Goal: Information Seeking & Learning: Compare options

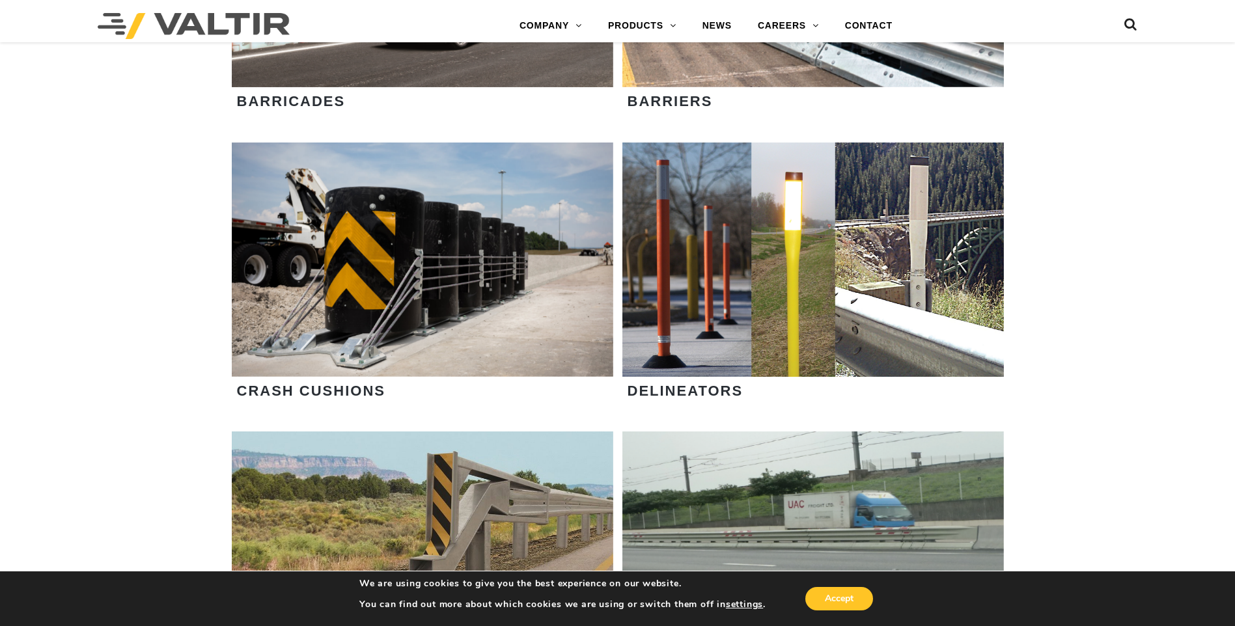
scroll to position [976, 0]
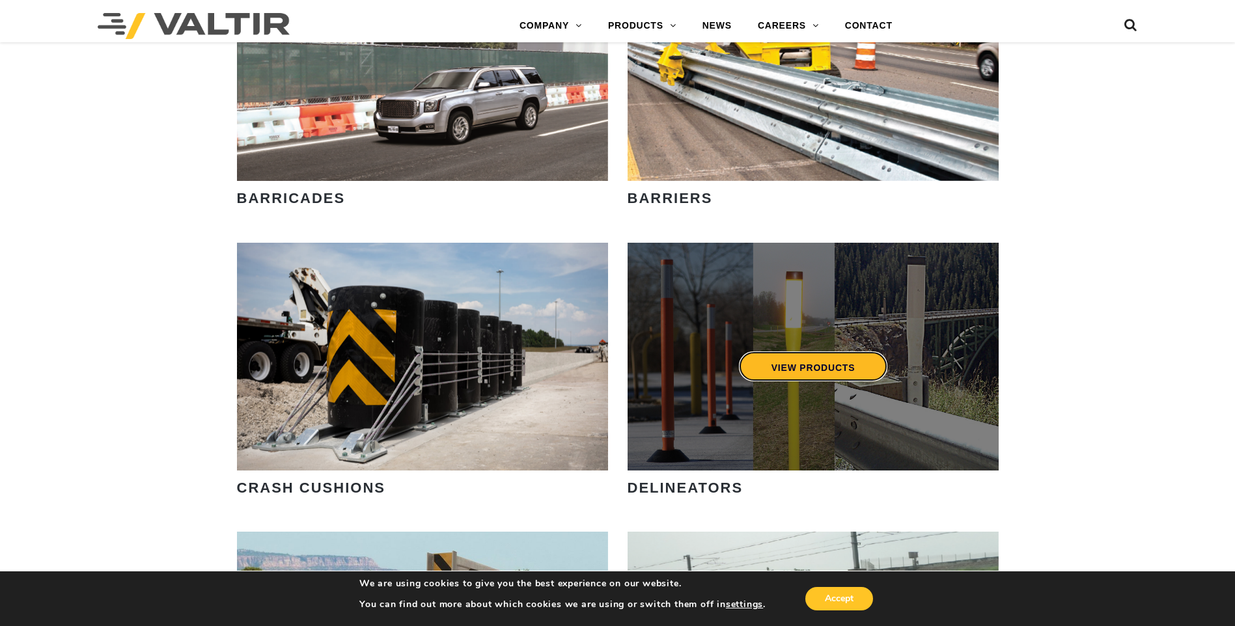
click at [803, 363] on link "VIEW PRODUCTS" at bounding box center [812, 367] width 149 height 30
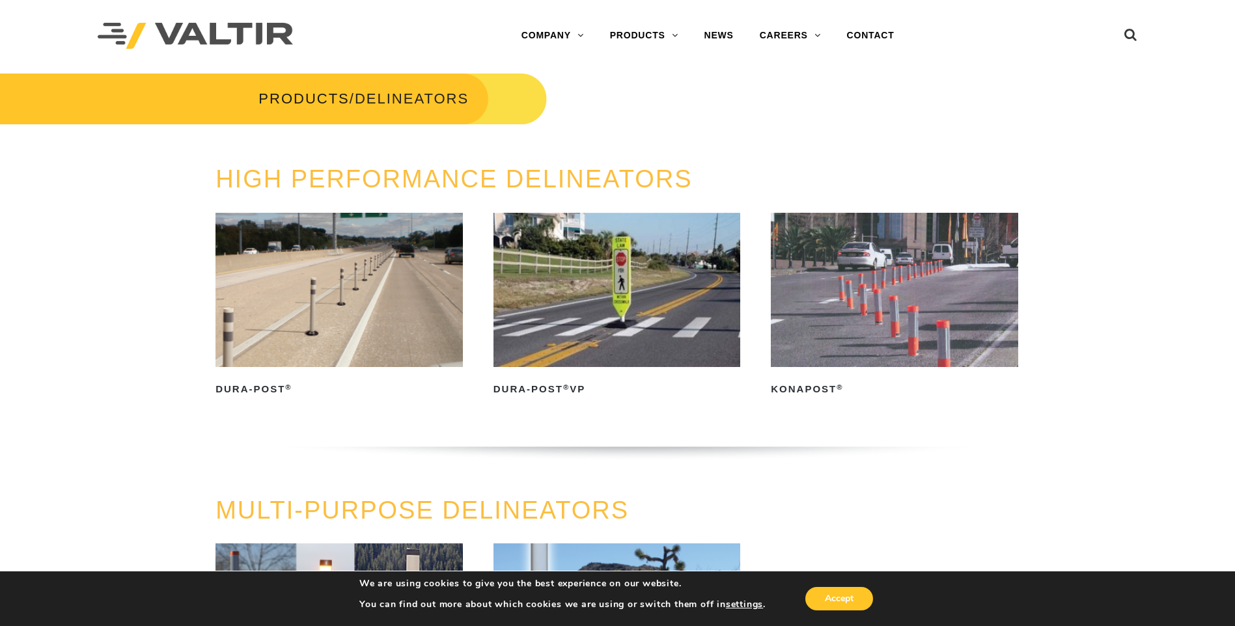
click at [365, 317] on img at bounding box center [338, 290] width 247 height 154
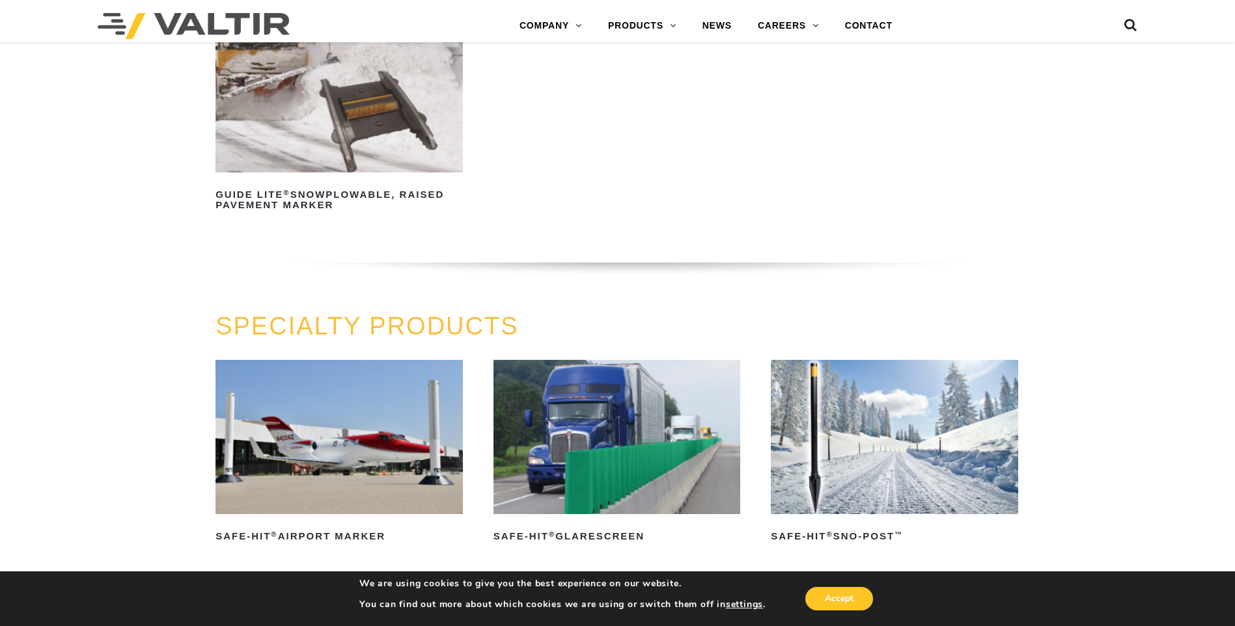
scroll to position [997, 0]
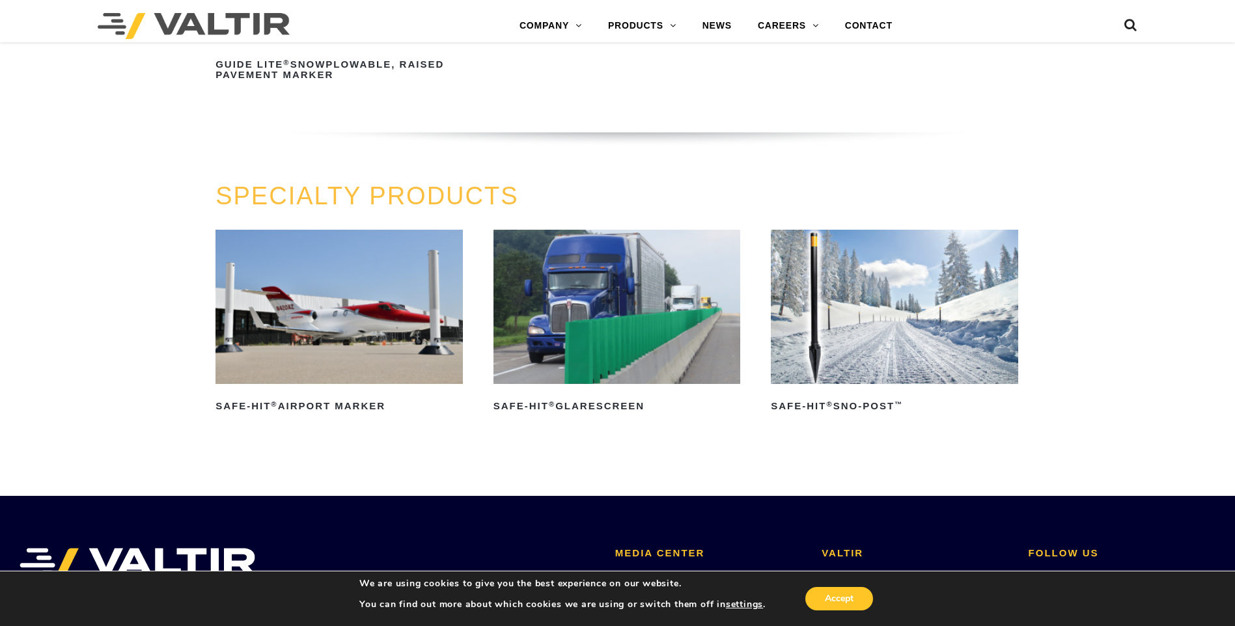
click at [864, 302] on img at bounding box center [894, 307] width 247 height 154
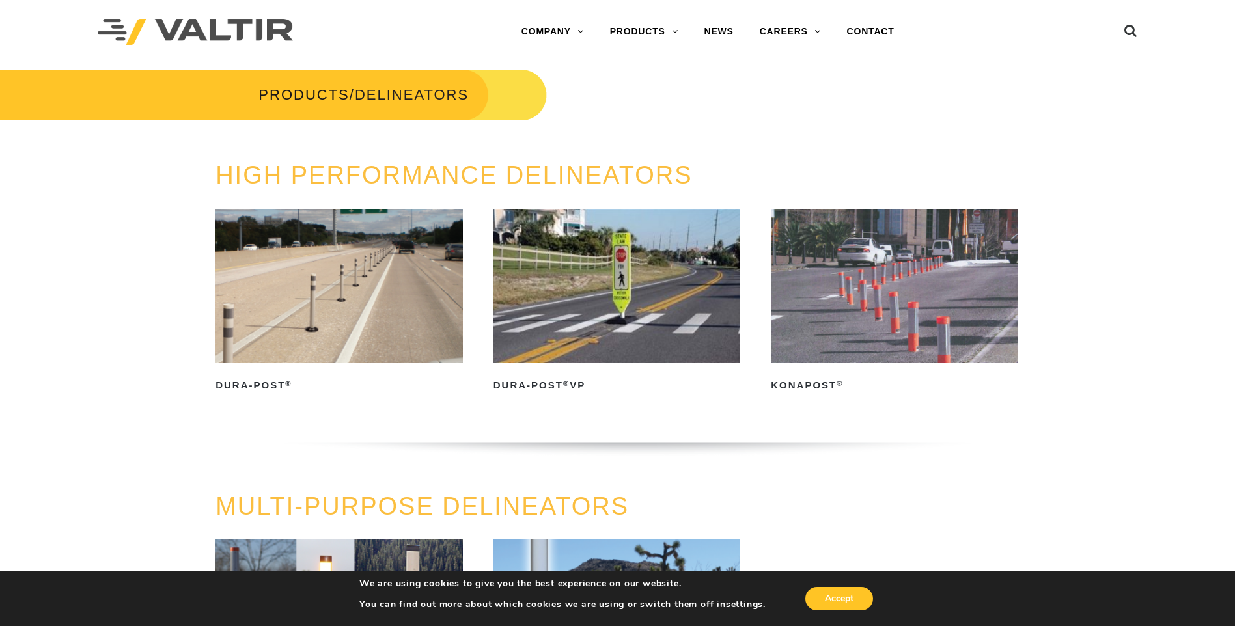
scroll to position [0, 0]
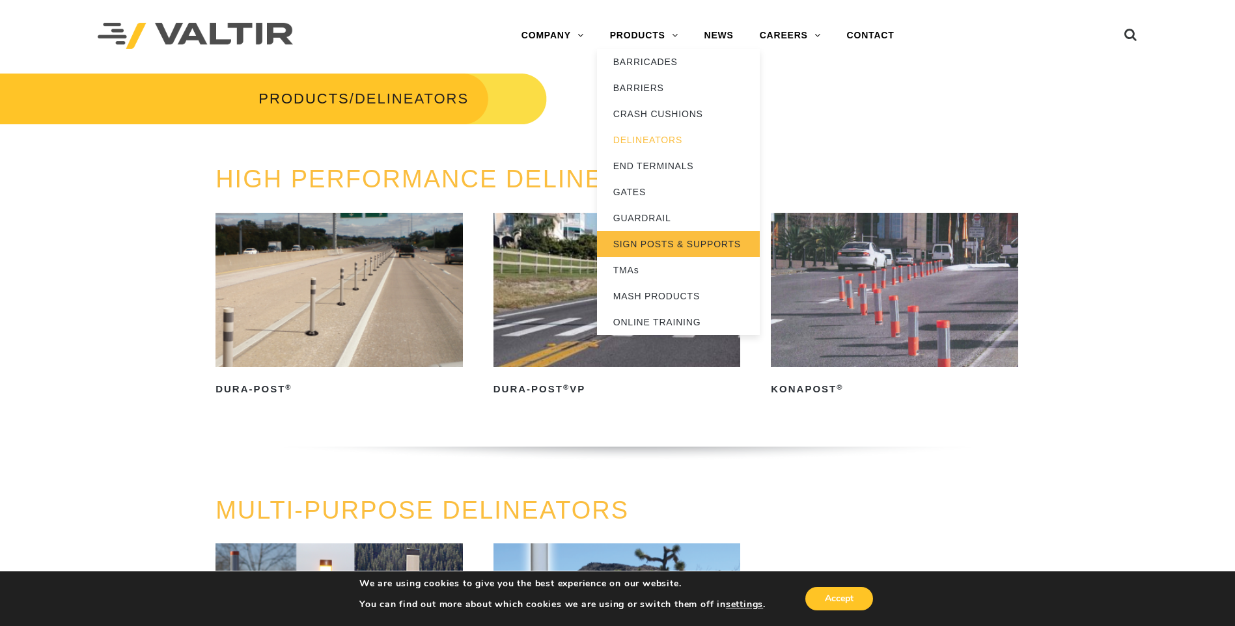
click at [644, 241] on link "SIGN POSTS & SUPPORTS" at bounding box center [678, 244] width 163 height 26
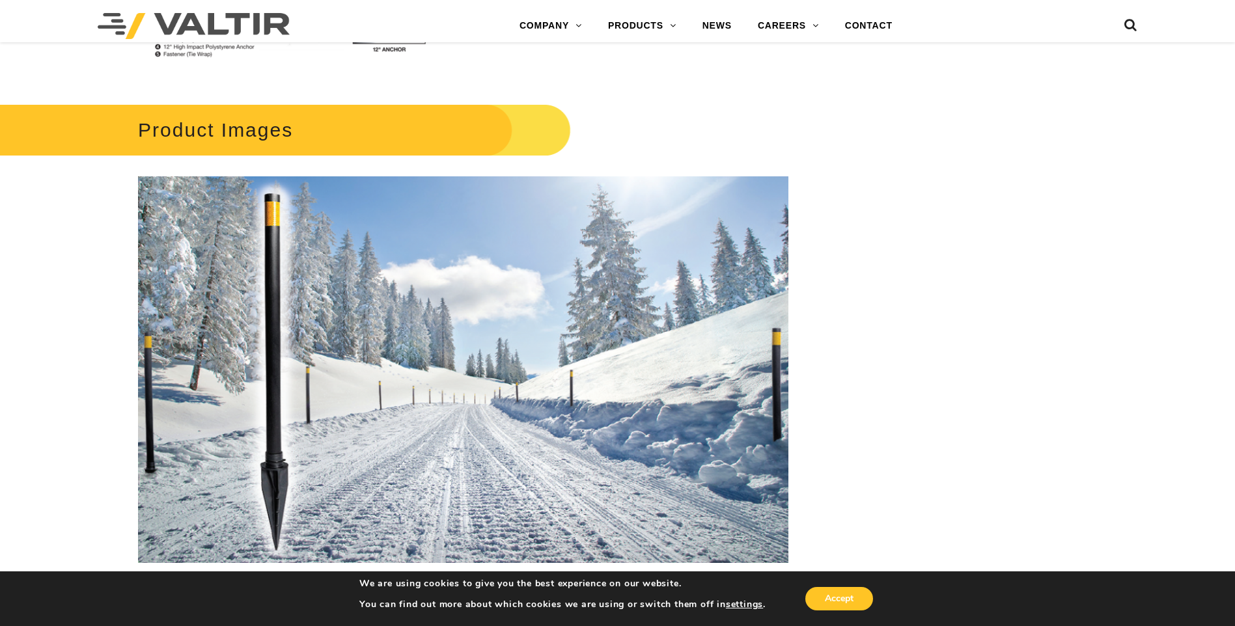
scroll to position [1309, 0]
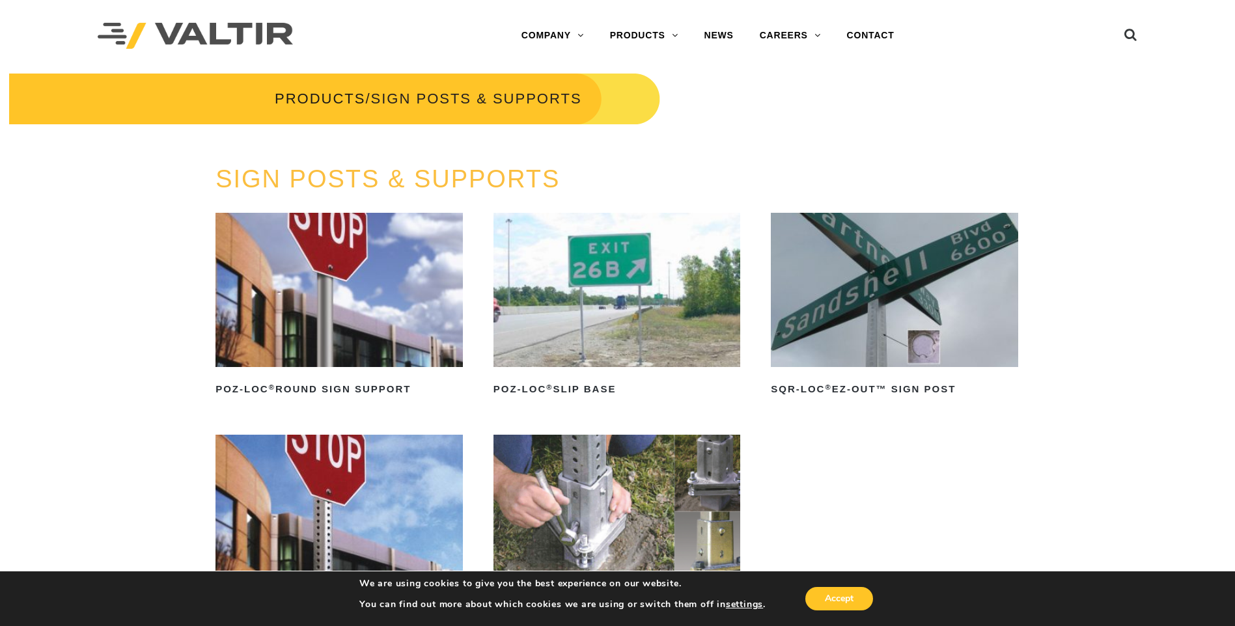
click at [363, 302] on img at bounding box center [338, 290] width 247 height 154
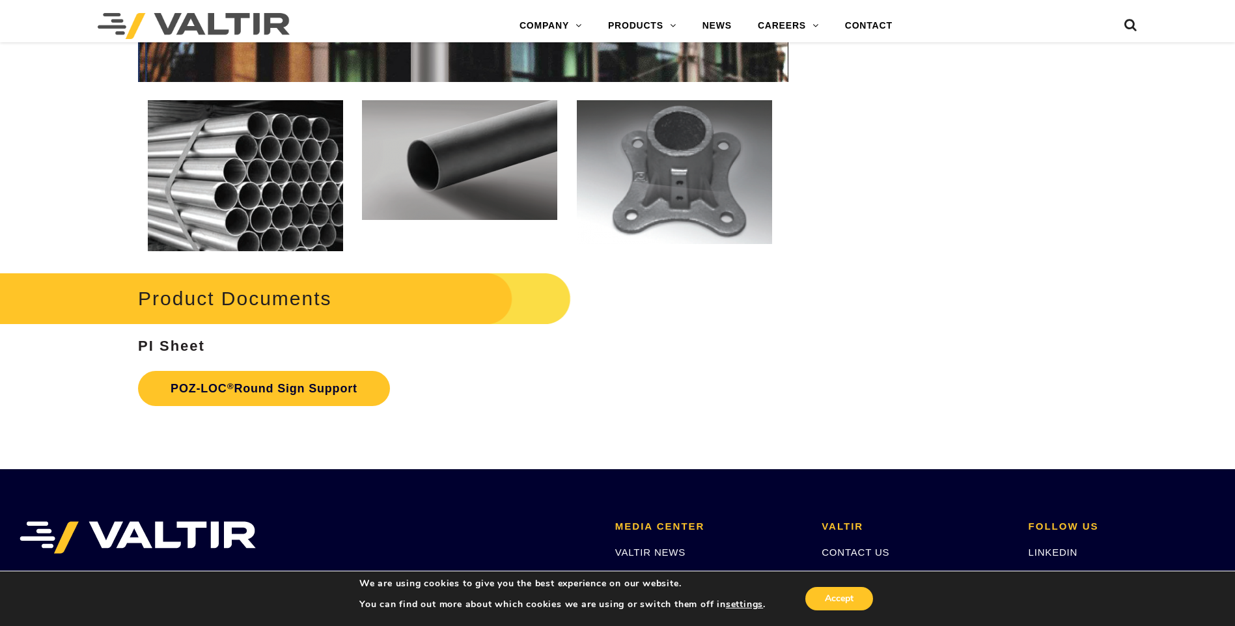
scroll to position [1823, 0]
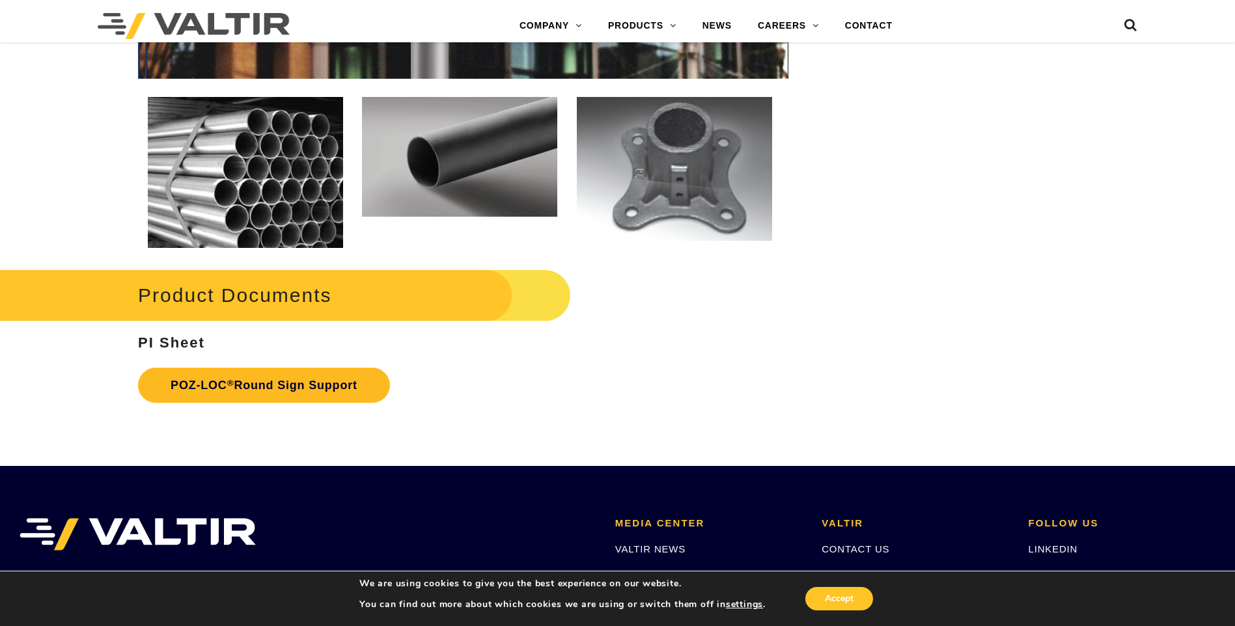
click at [277, 389] on link "POZ-LOC ® Round Sign Support" at bounding box center [264, 385] width 252 height 35
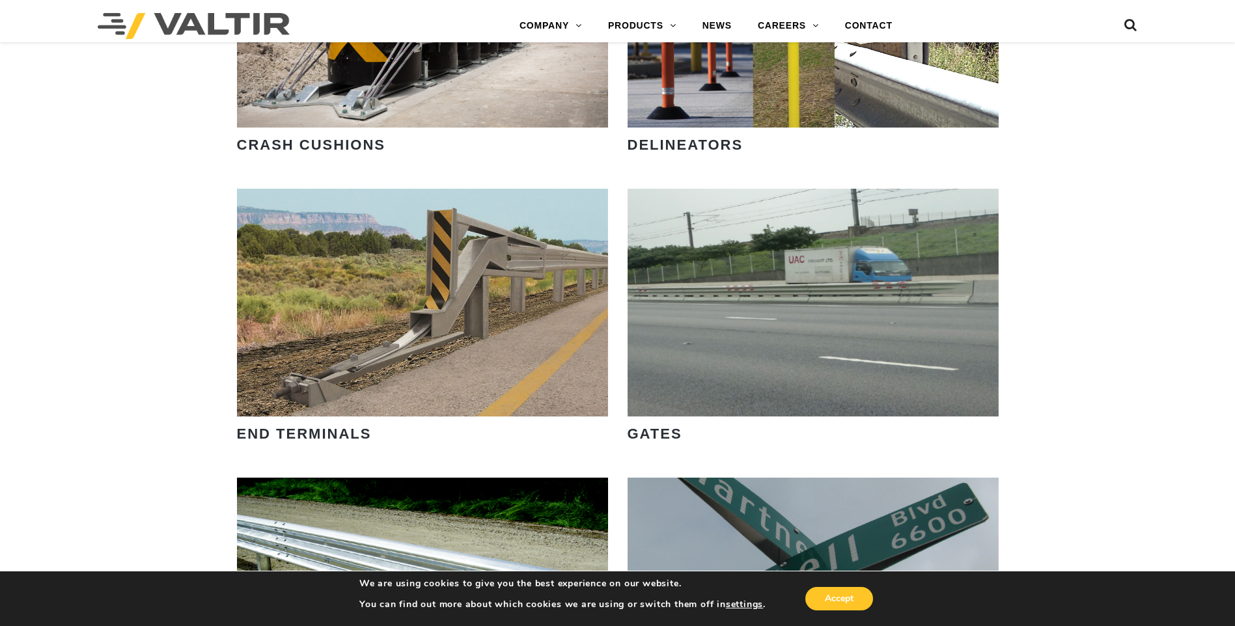
scroll to position [1302, 0]
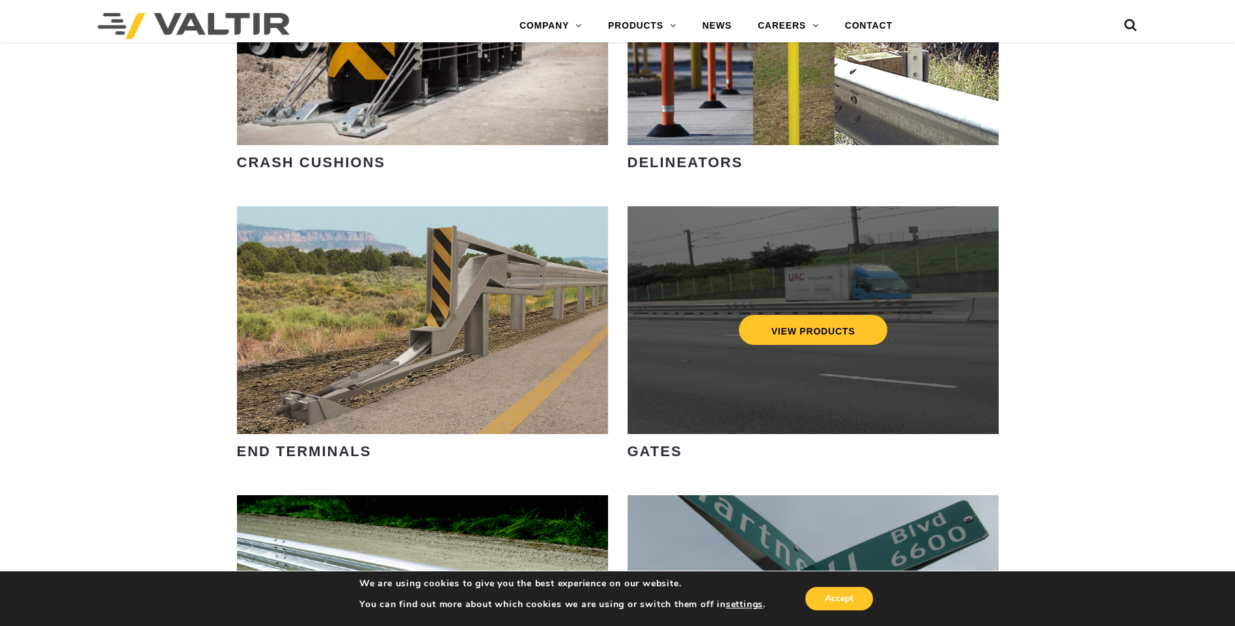
click at [807, 286] on div "VIEW PRODUCTS" at bounding box center [813, 320] width 371 height 228
click at [810, 329] on link "VIEW PRODUCTS" at bounding box center [812, 330] width 149 height 30
